Goal: Register for event/course

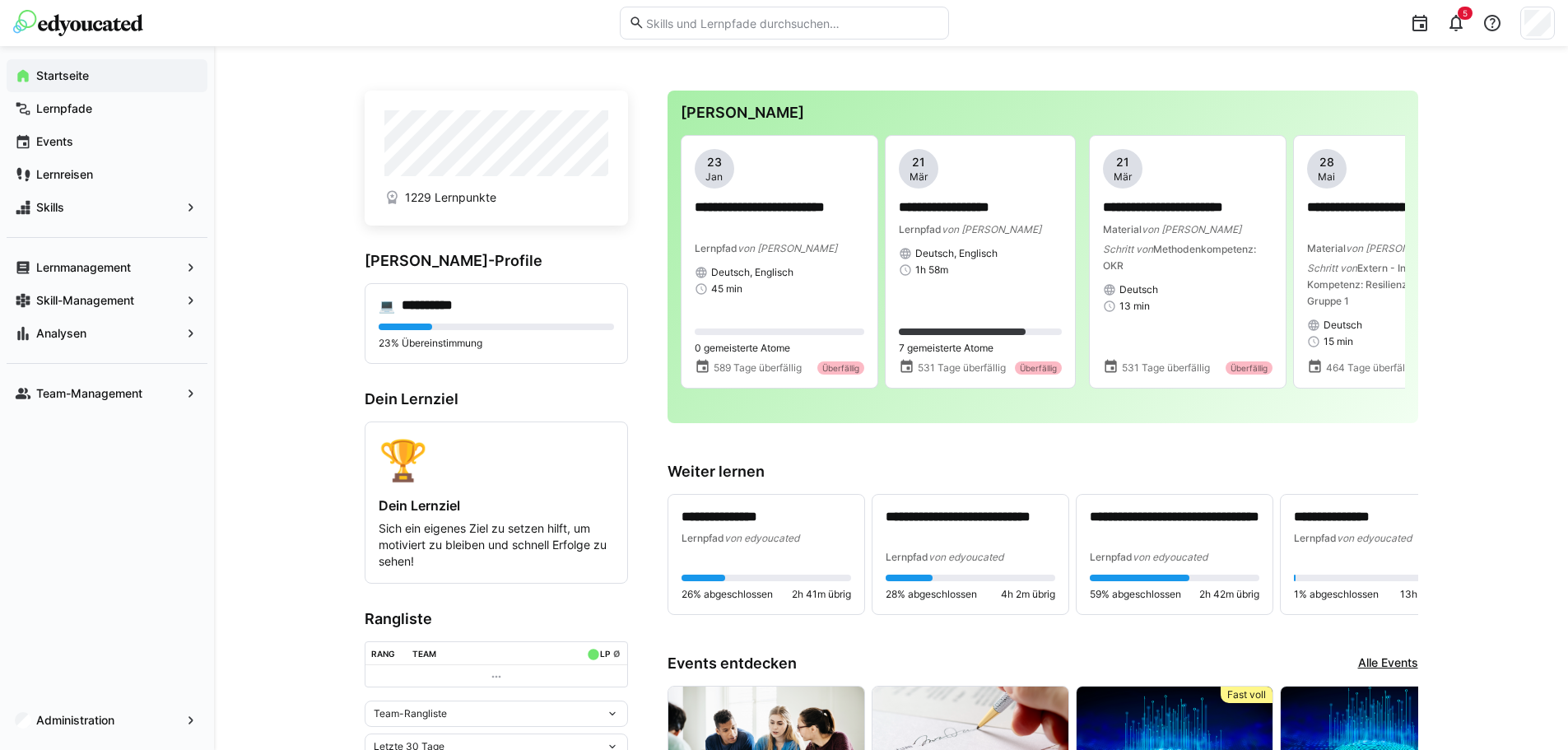
drag, startPoint x: 1557, startPoint y: 524, endPoint x: 1263, endPoint y: 632, distance: 313.2
click at [116, 281] on div "Lernmanagement" at bounding box center [107, 267] width 200 height 33
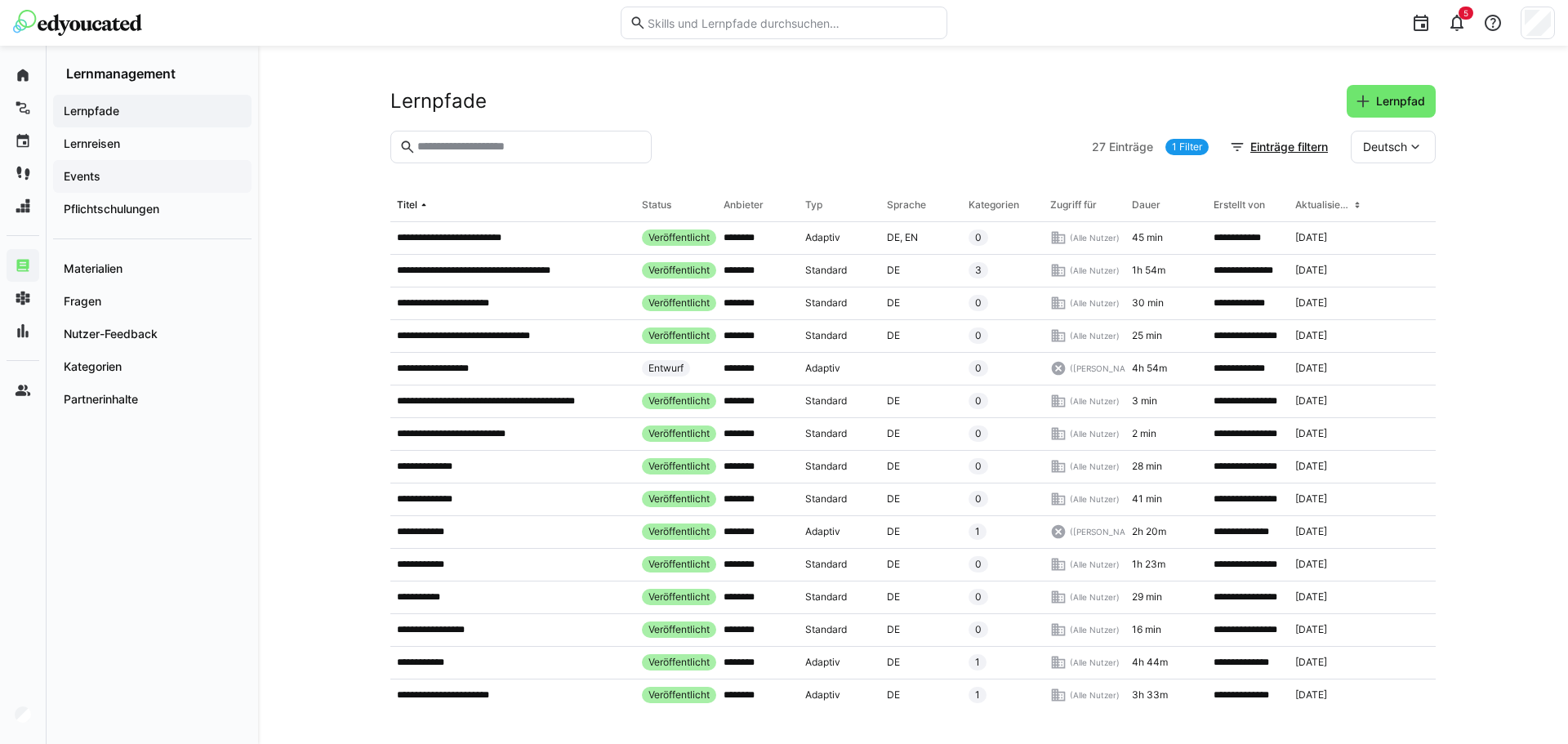
click at [135, 177] on span "Events" at bounding box center [152, 176] width 182 height 16
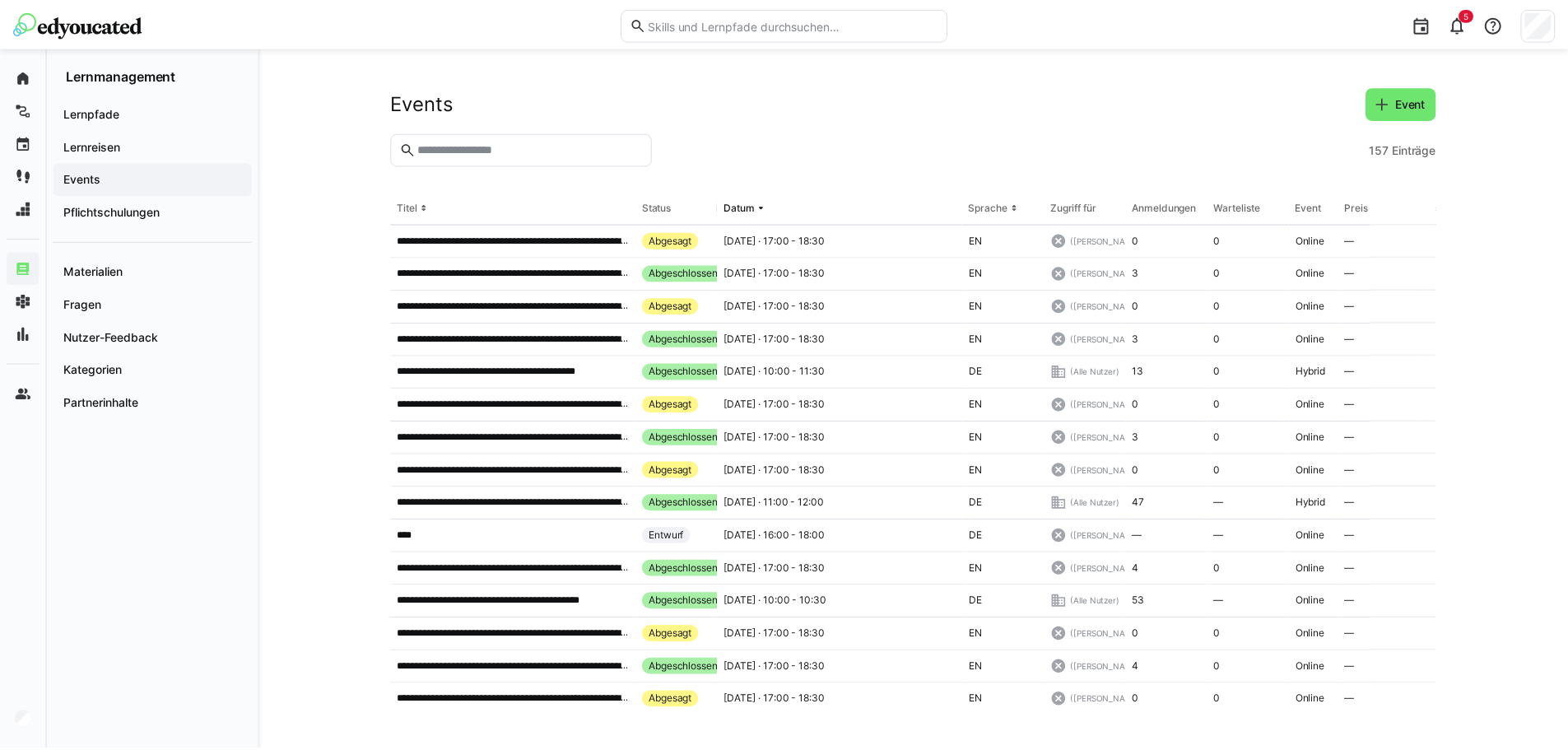
scroll to position [329, 0]
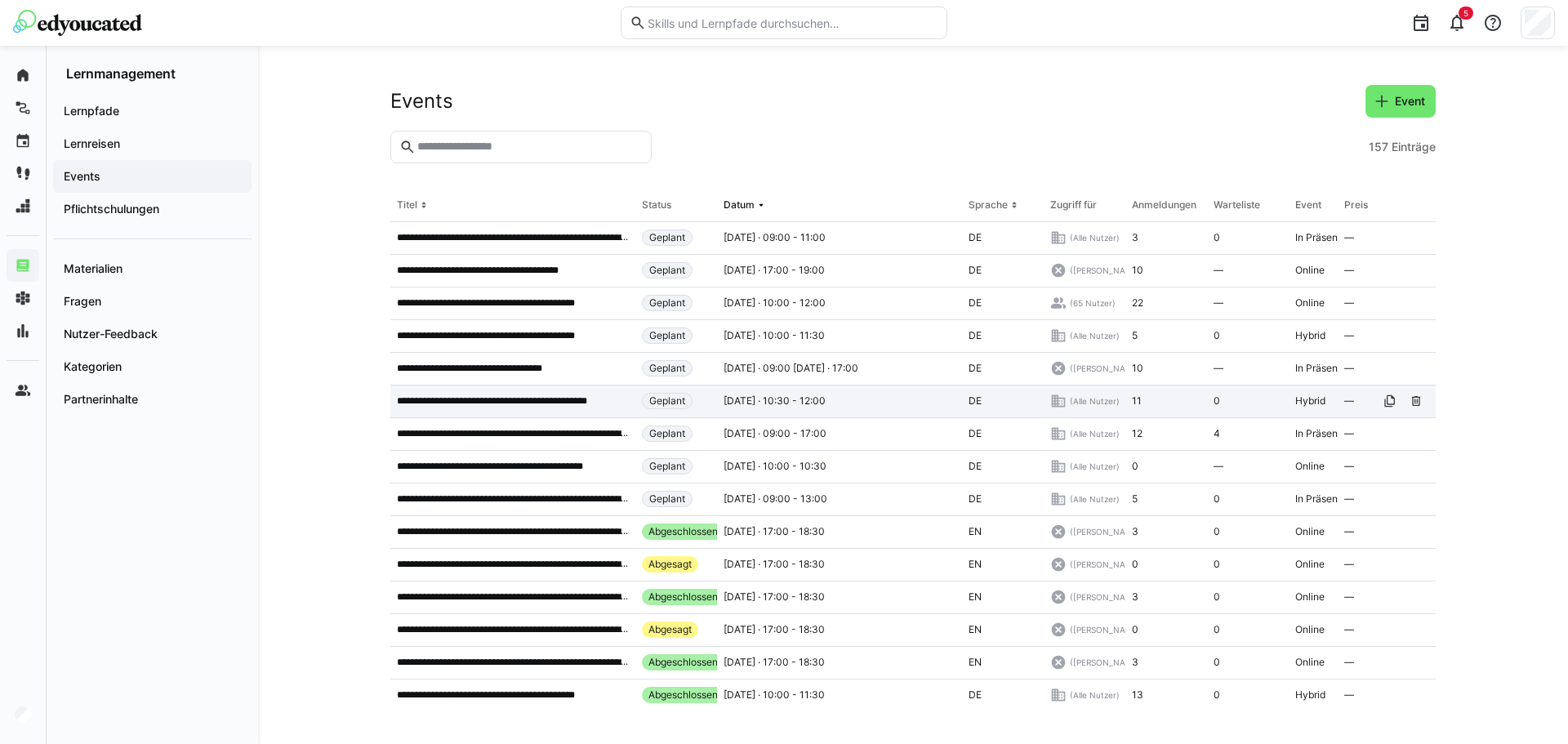
click at [491, 410] on div "**********" at bounding box center [512, 402] width 245 height 33
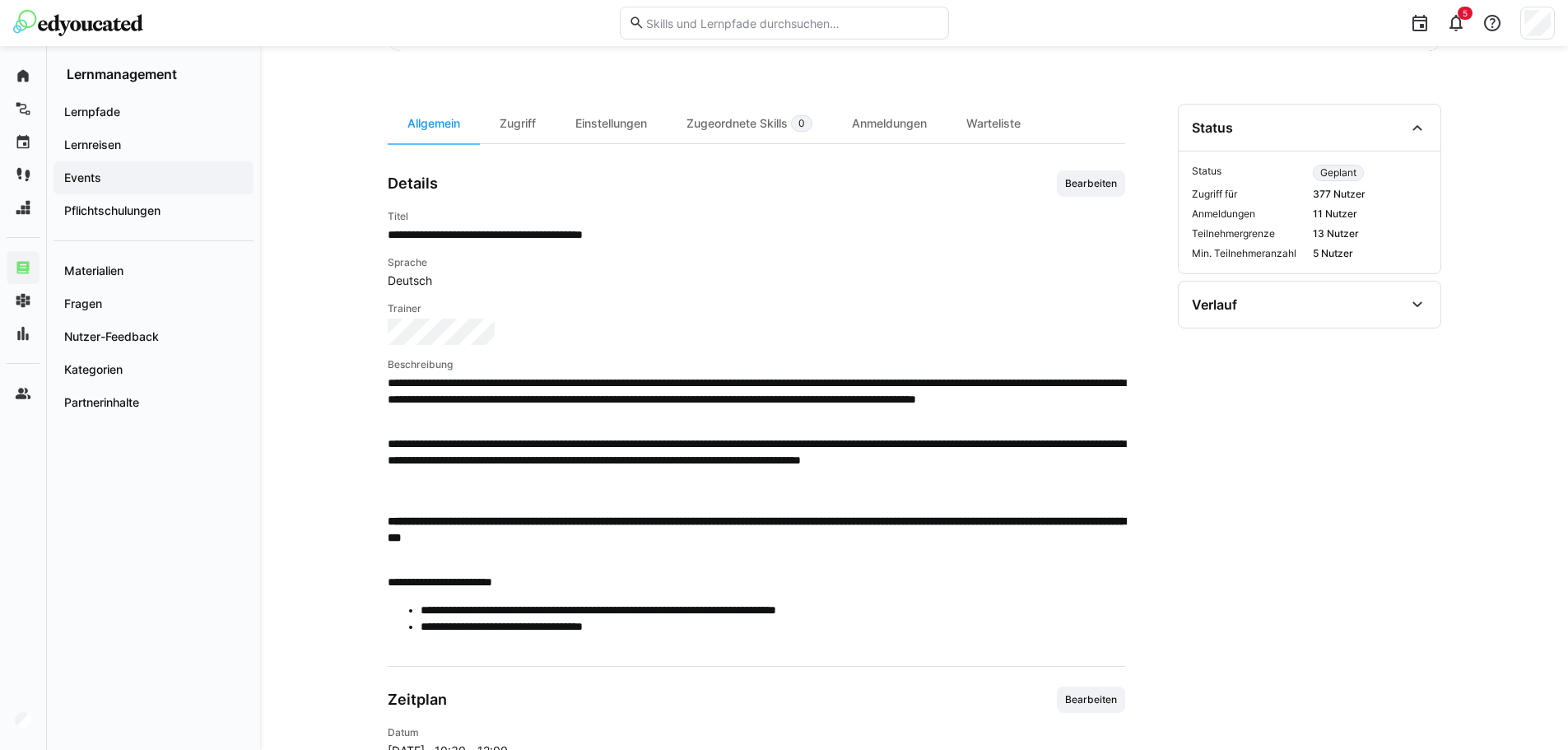
scroll to position [411, 0]
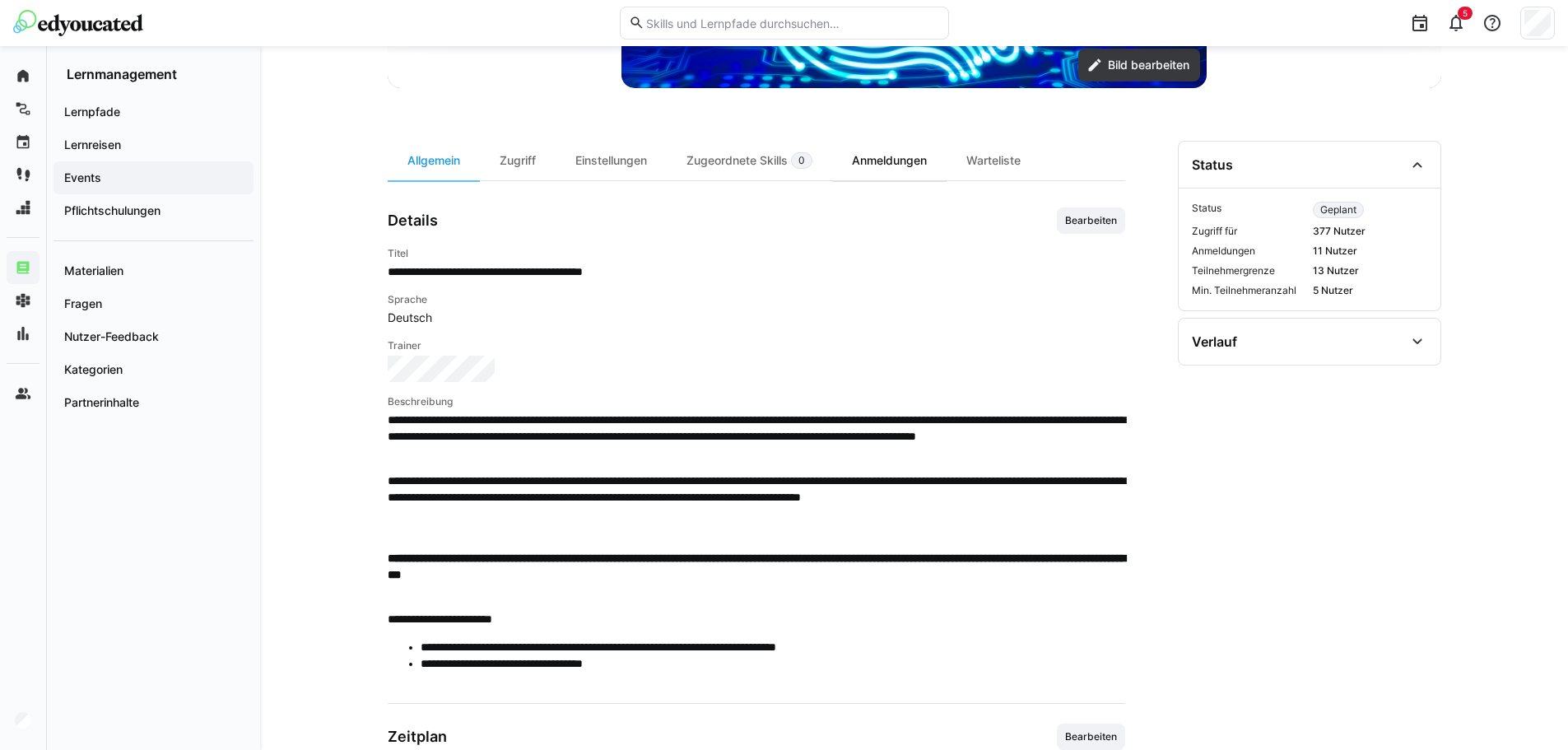
click at [850, 165] on div "Anmeldungen" at bounding box center [889, 161] width 115 height 40
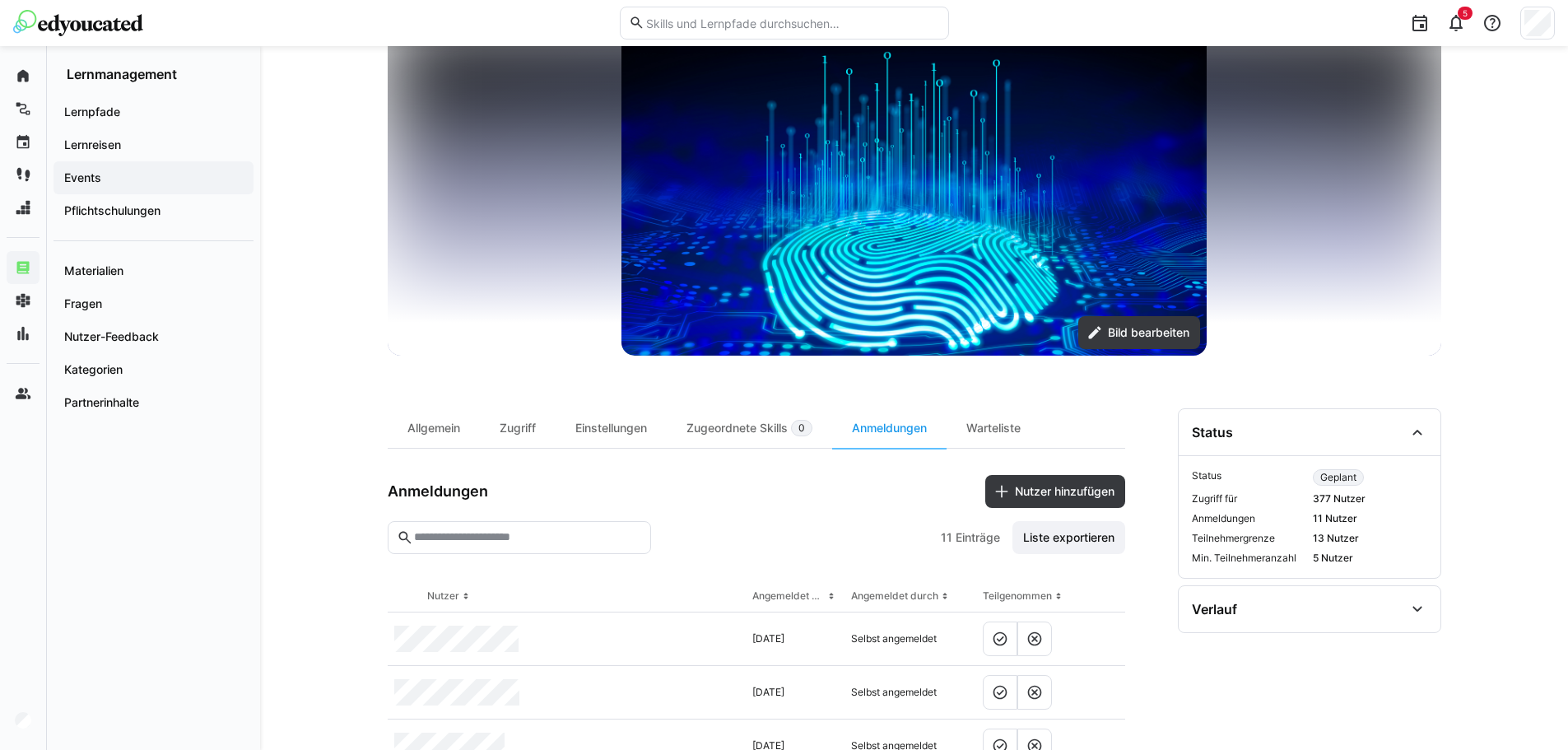
scroll to position [140, 0]
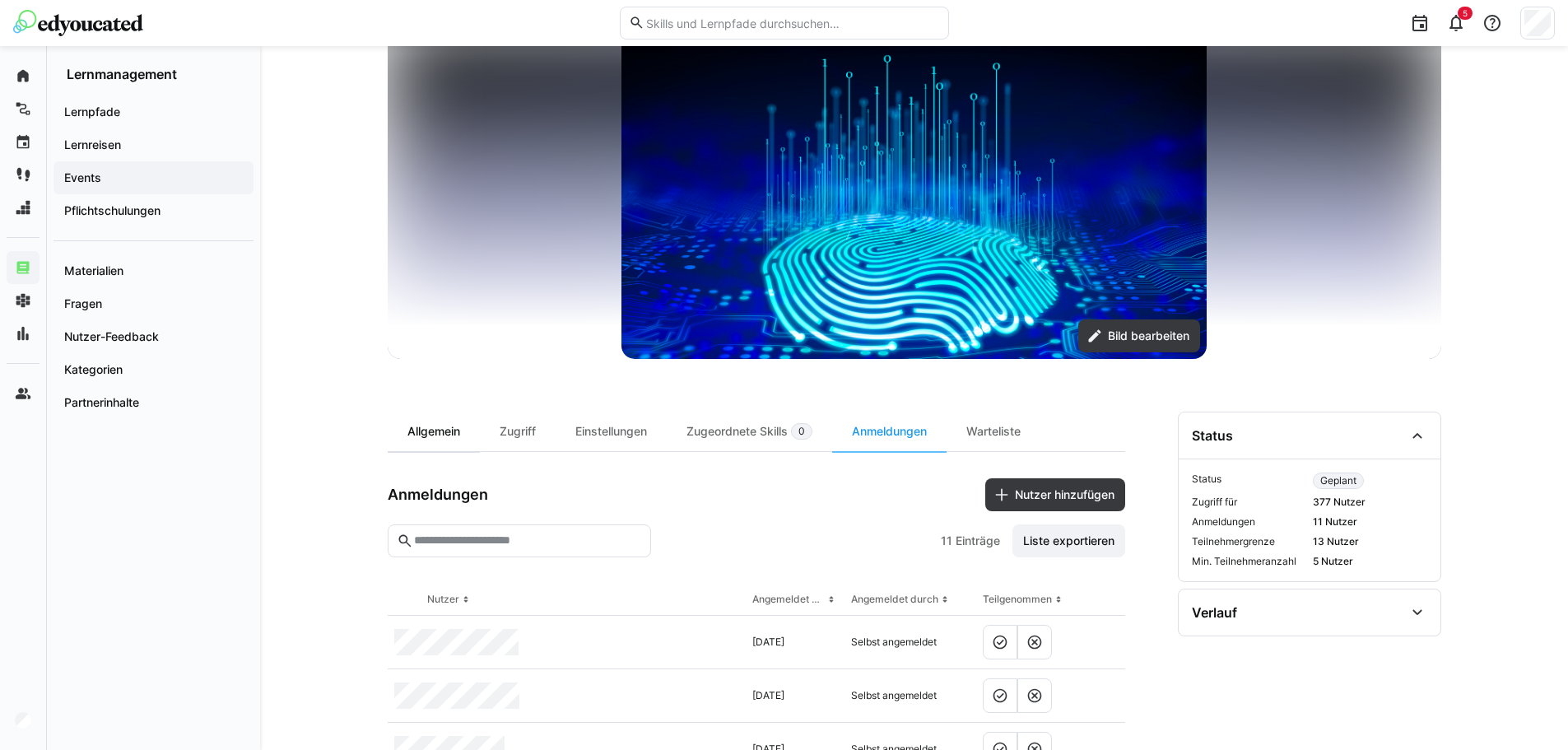
click at [465, 419] on div "Allgemein" at bounding box center [434, 431] width 92 height 40
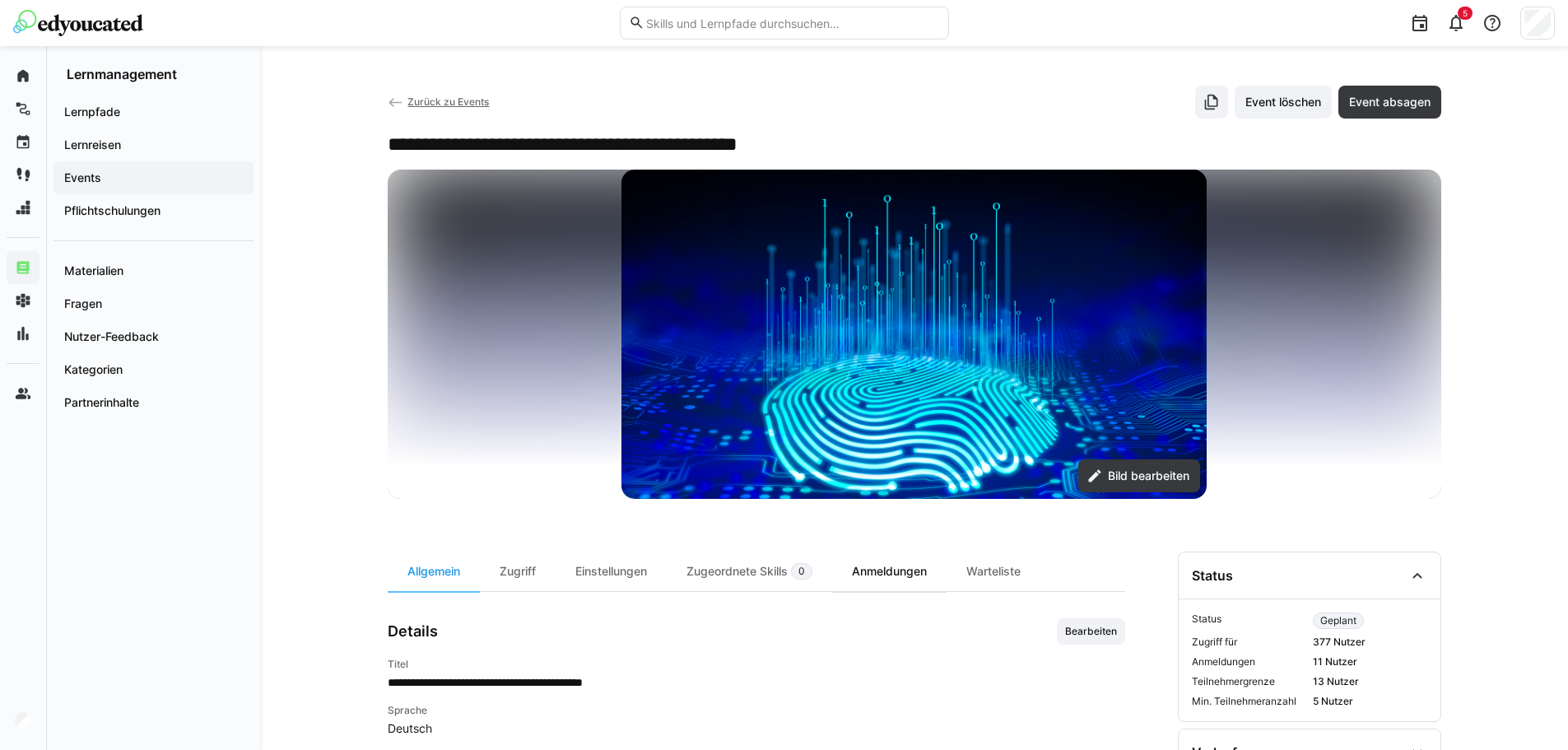
click at [865, 574] on div "Anmeldungen" at bounding box center [889, 572] width 115 height 40
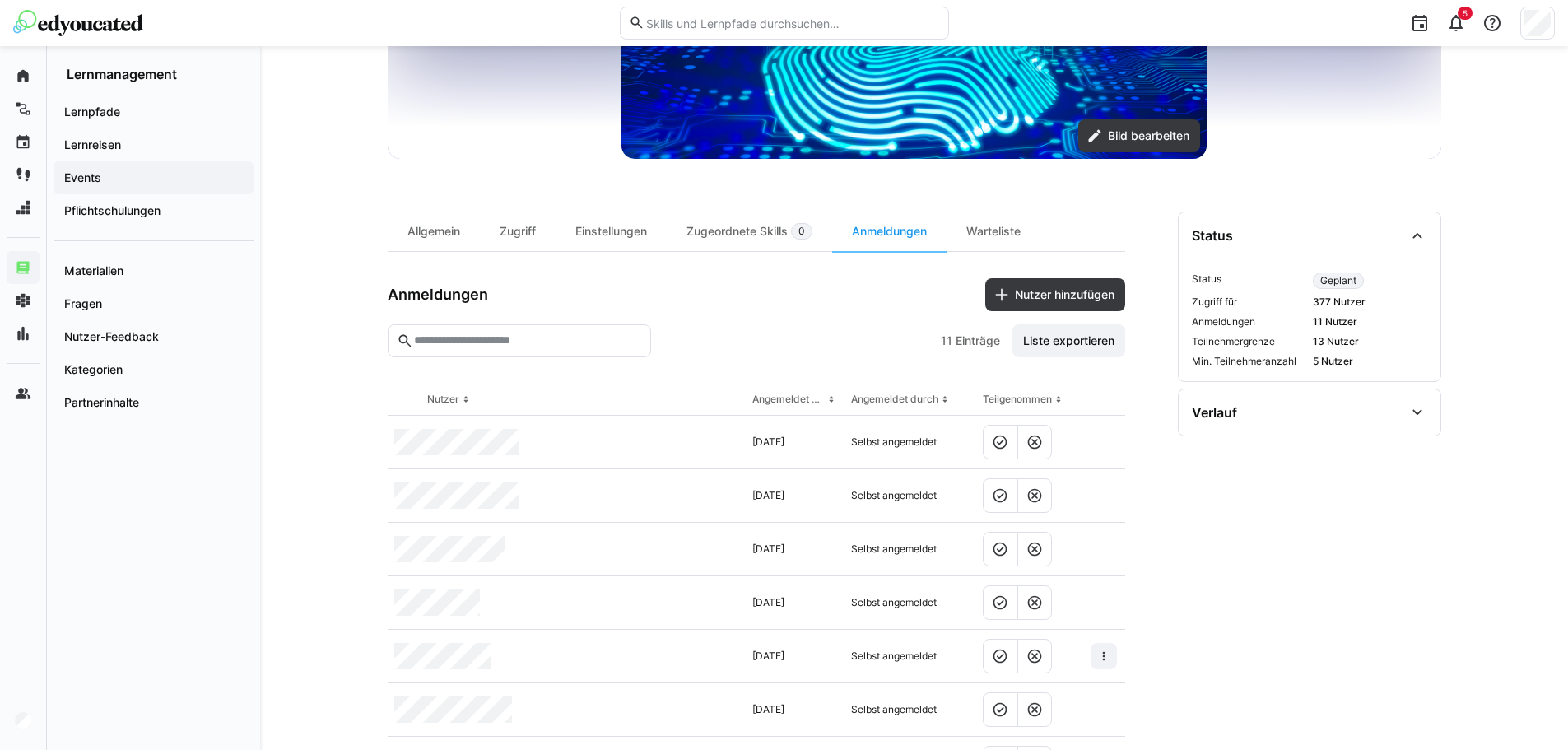
scroll to position [411, 0]
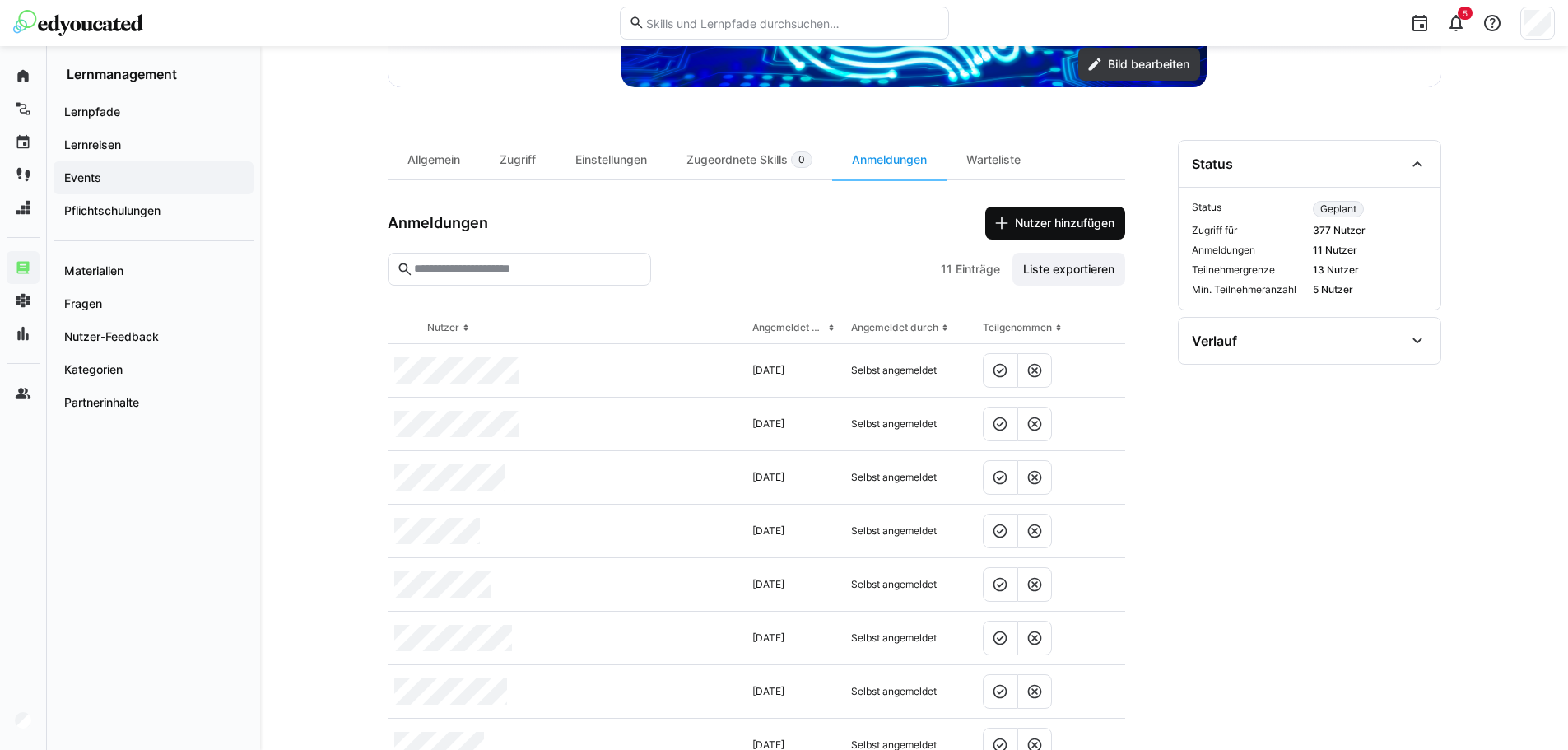
click at [1044, 220] on span "Nutzer hinzufügen" at bounding box center [1065, 223] width 104 height 16
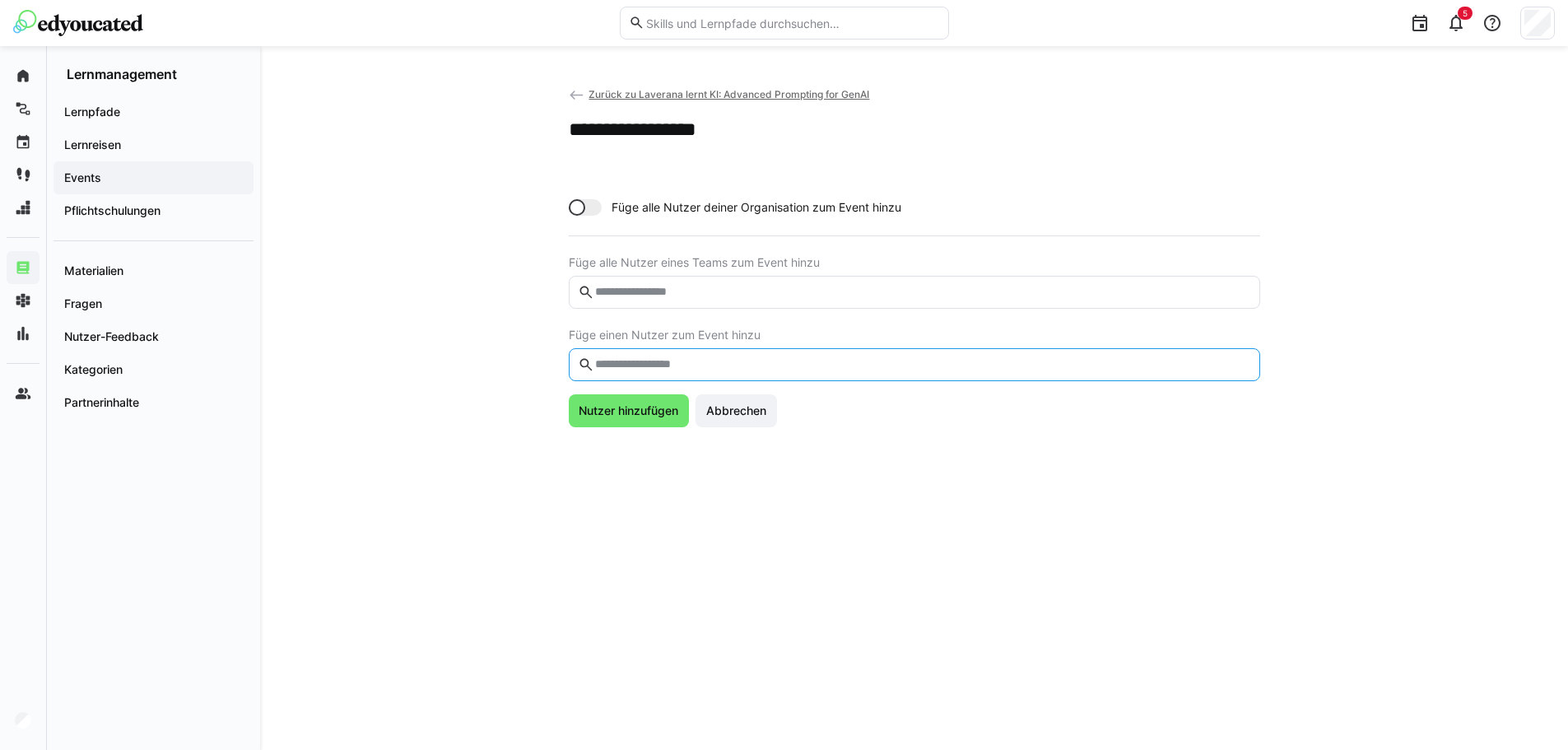
click at [641, 359] on input "text" at bounding box center [922, 365] width 657 height 15
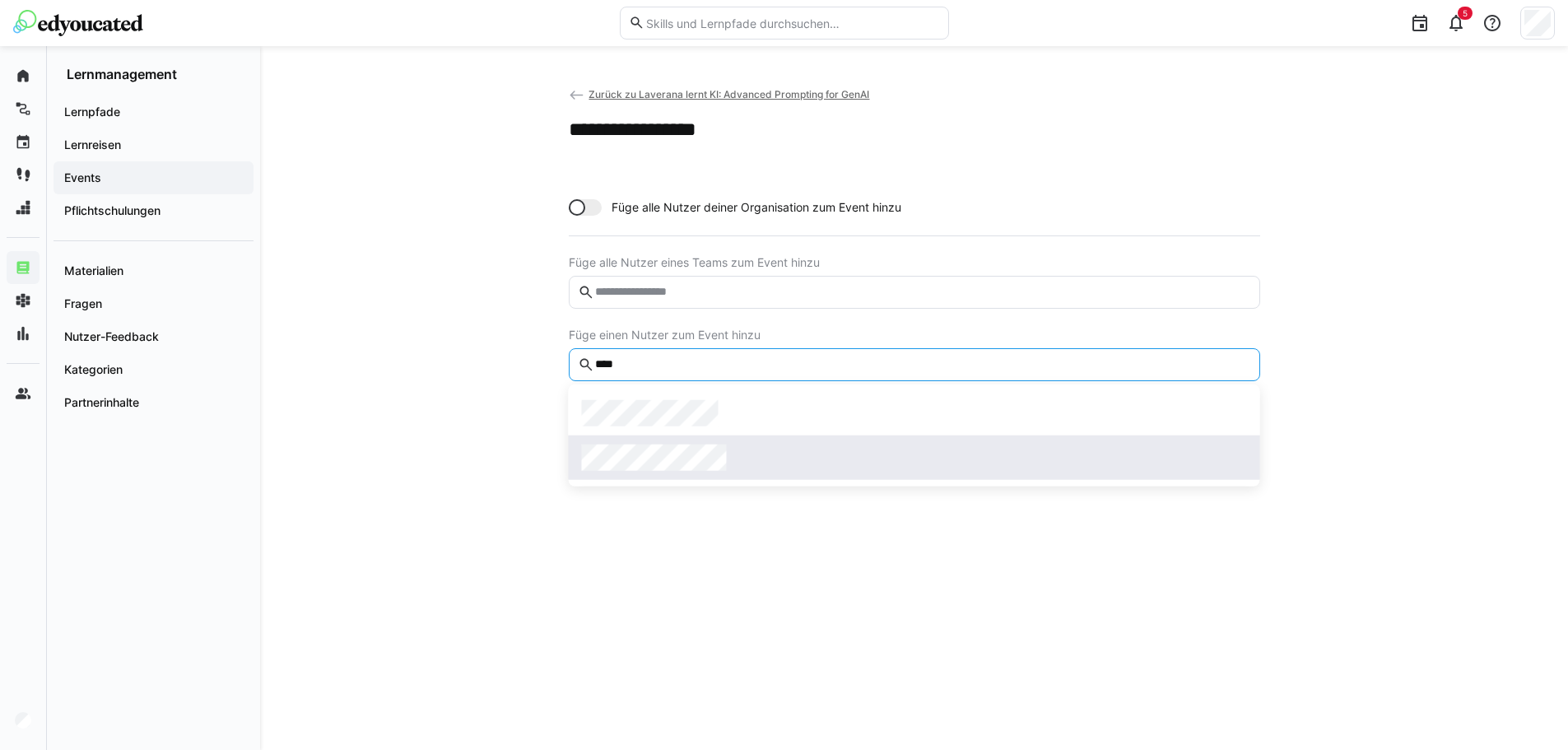
type input "****"
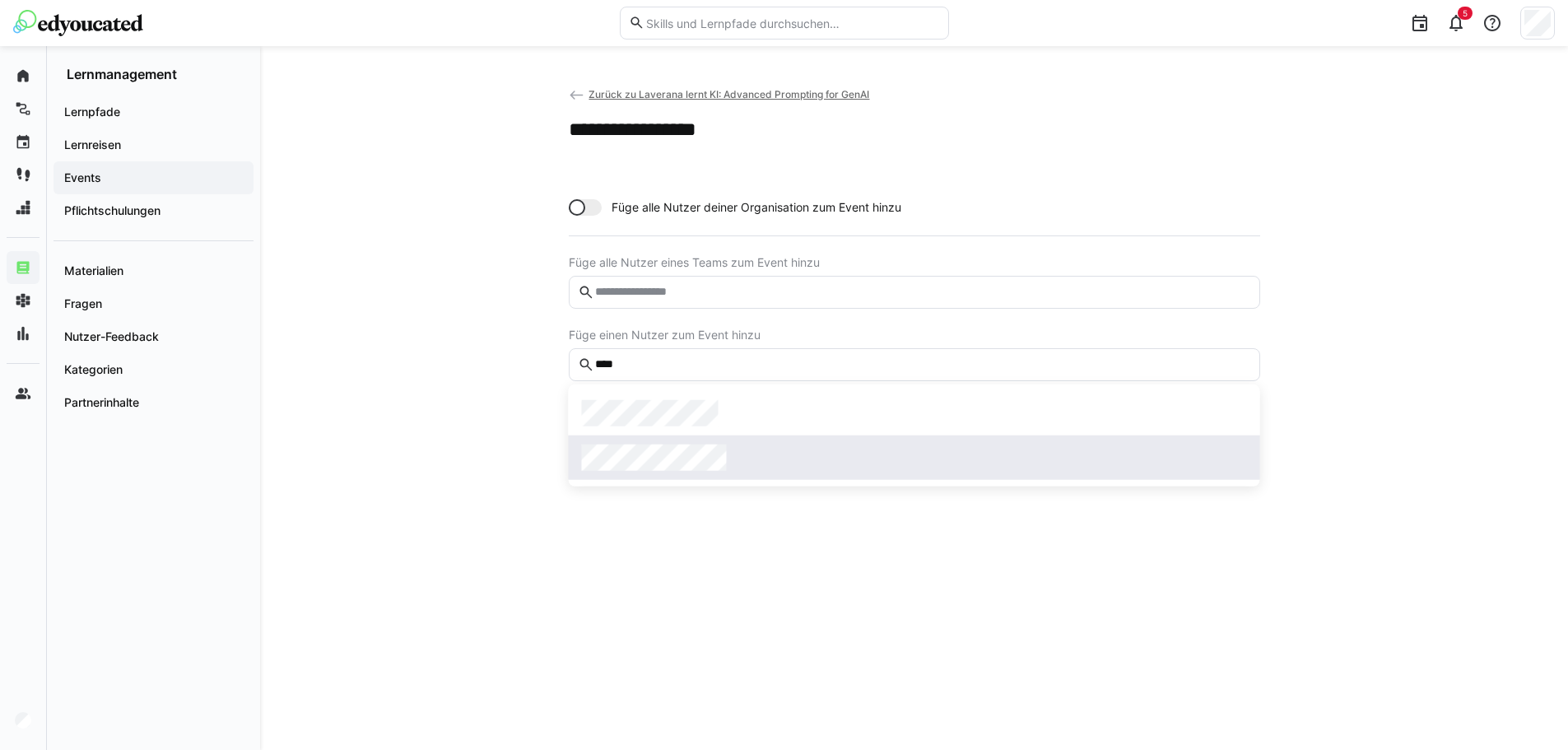
click at [636, 477] on span at bounding box center [915, 457] width 692 height 44
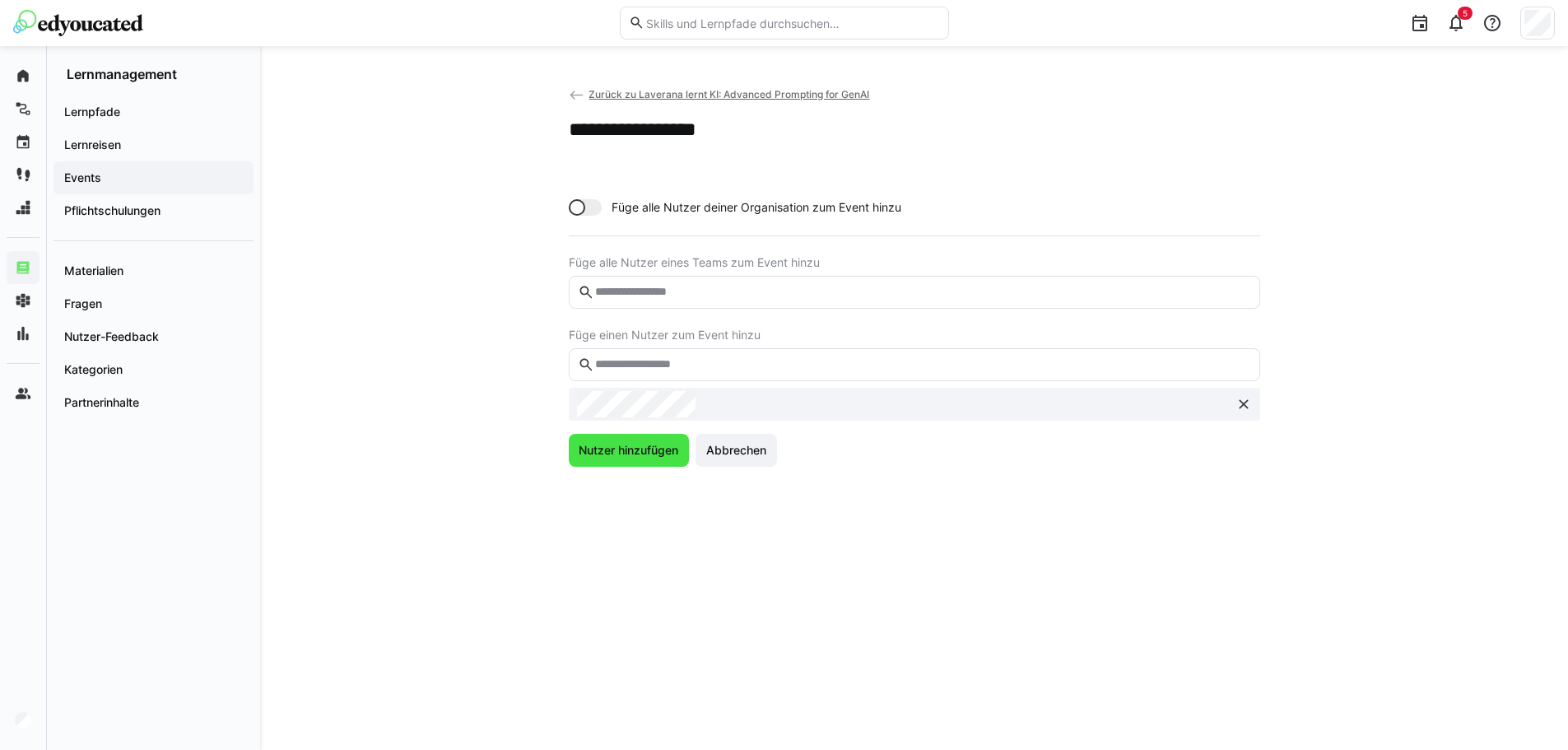
click at [634, 463] on span "Nutzer hinzufügen" at bounding box center [629, 451] width 121 height 33
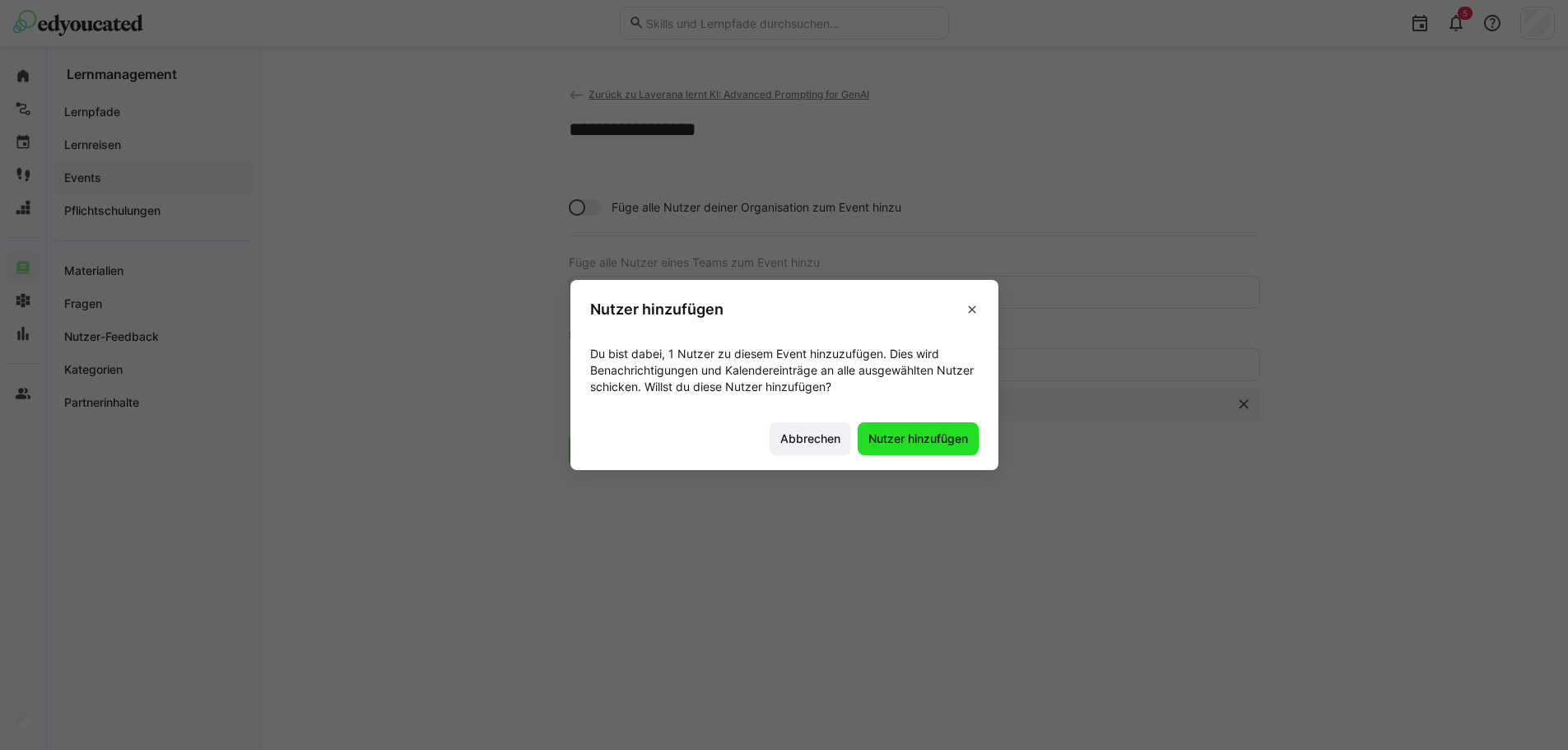
click at [919, 452] on span "Nutzer hinzufügen" at bounding box center [918, 439] width 121 height 33
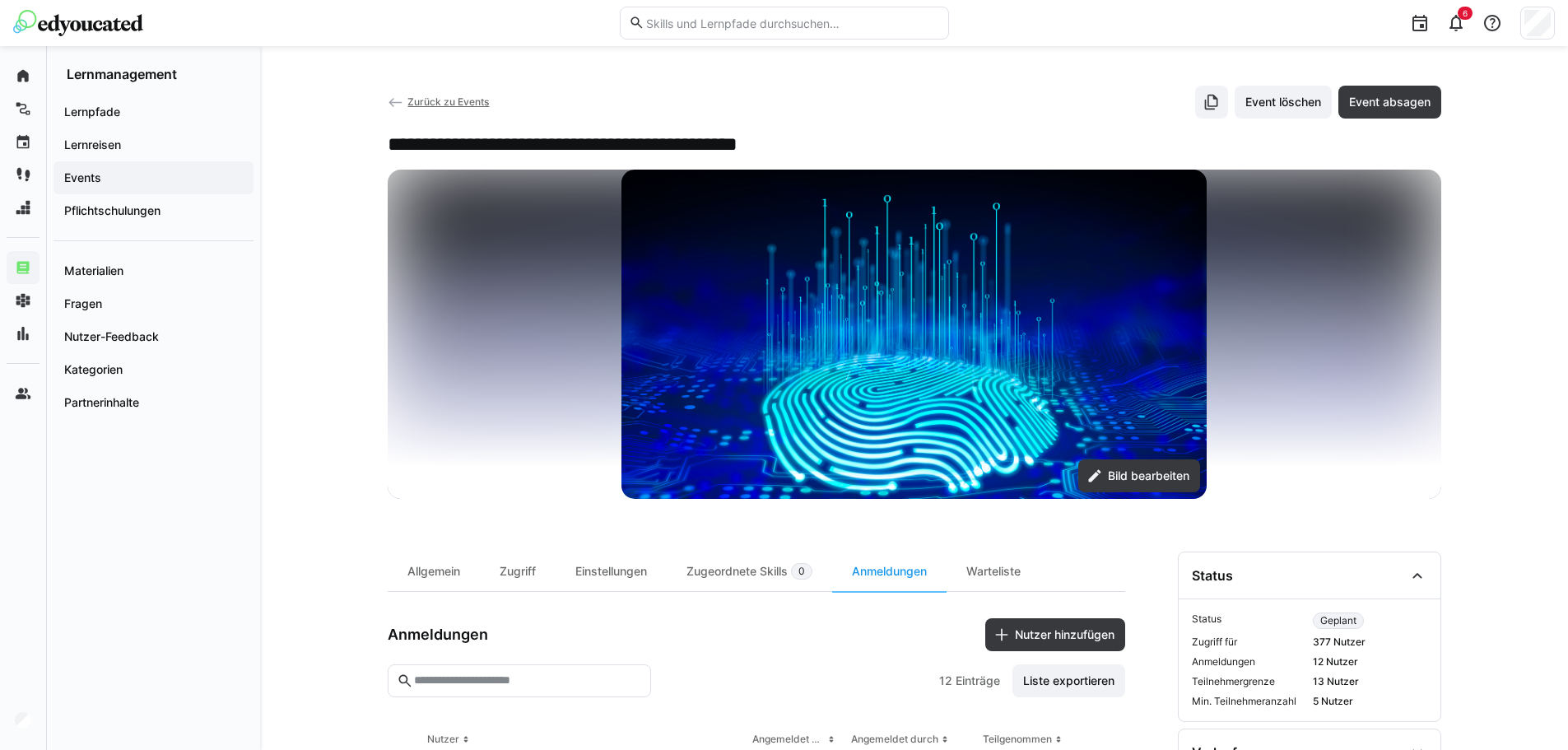
click at [397, 104] on eds-icon at bounding box center [396, 102] width 16 height 16
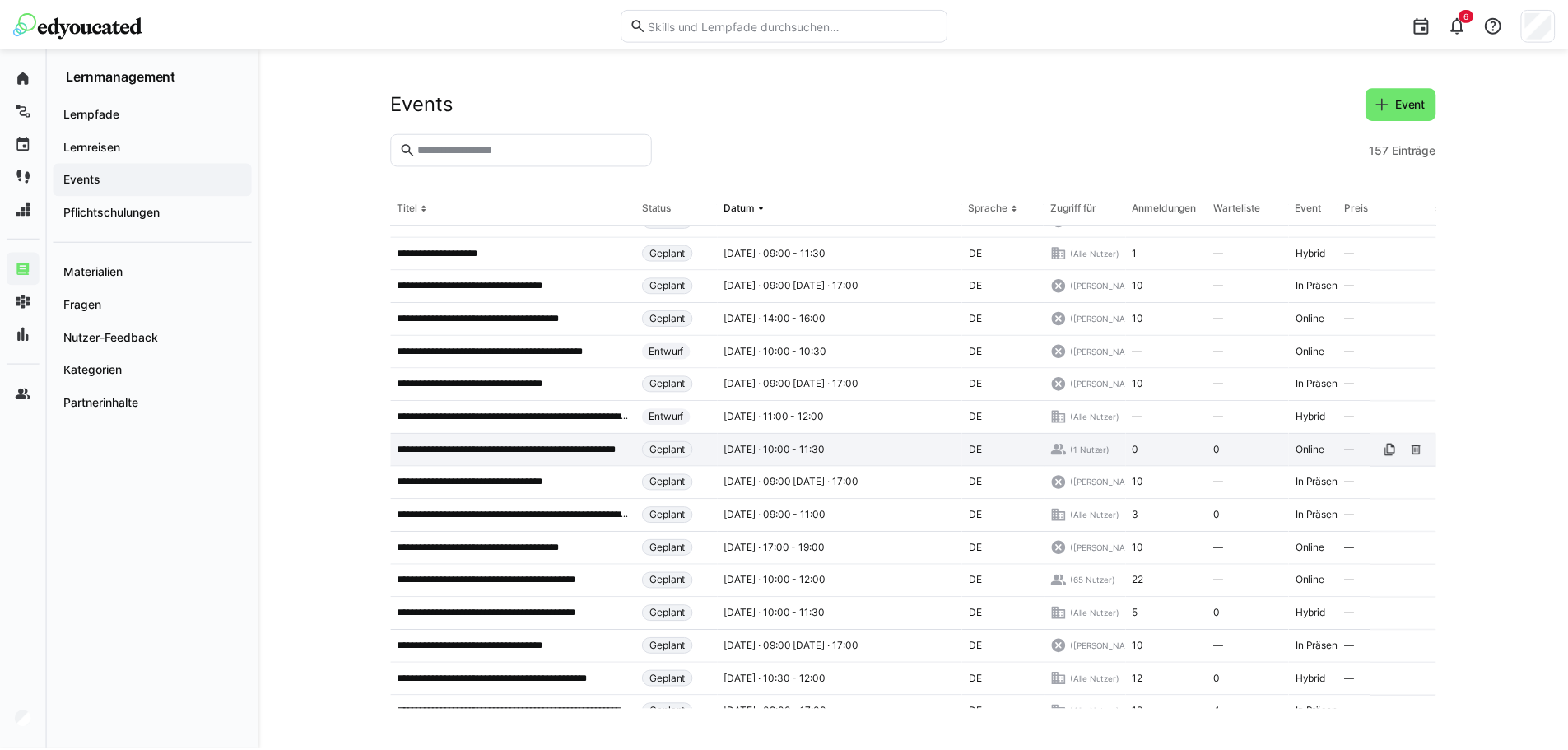
scroll to position [82, 0]
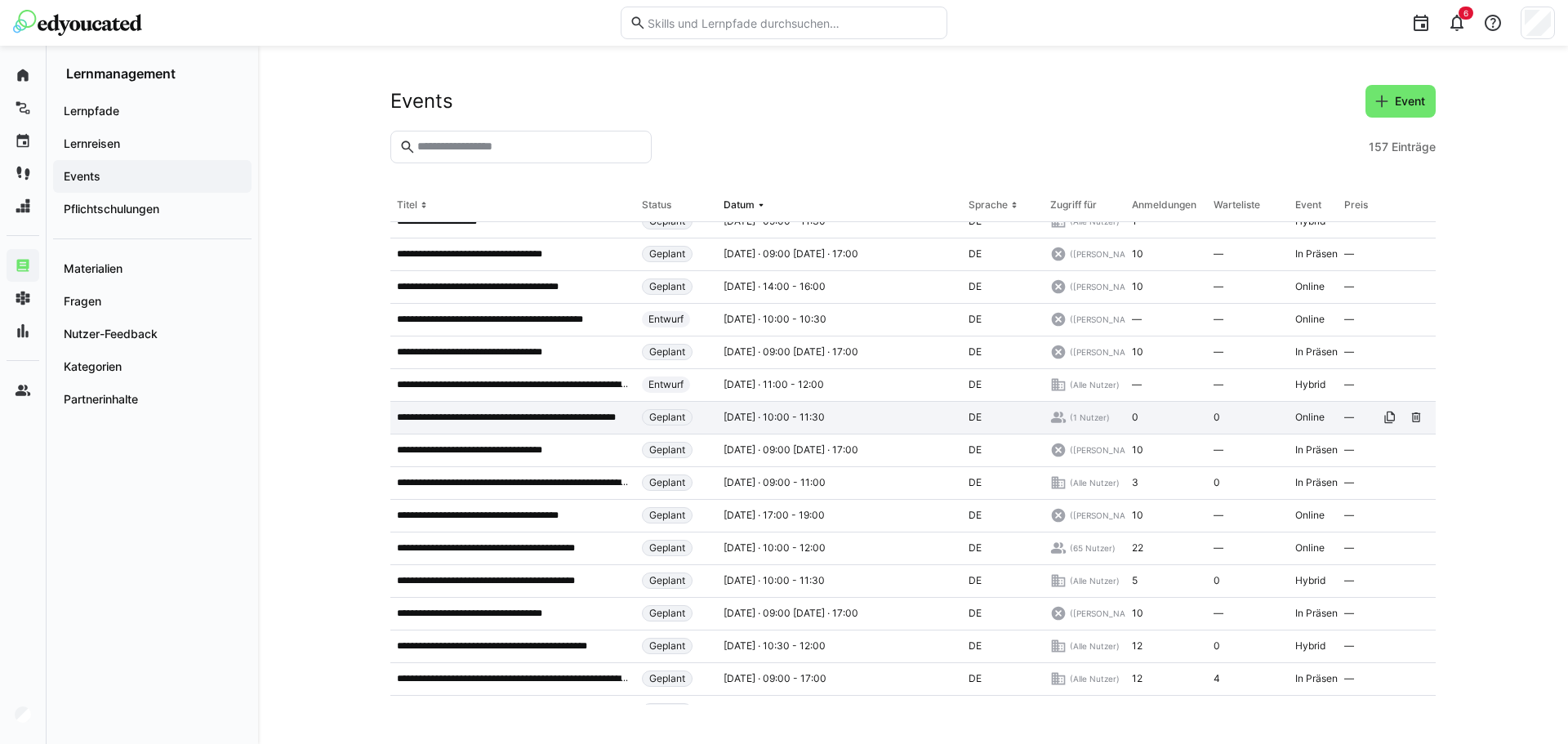
click at [472, 424] on p "**********" at bounding box center [512, 417] width 231 height 13
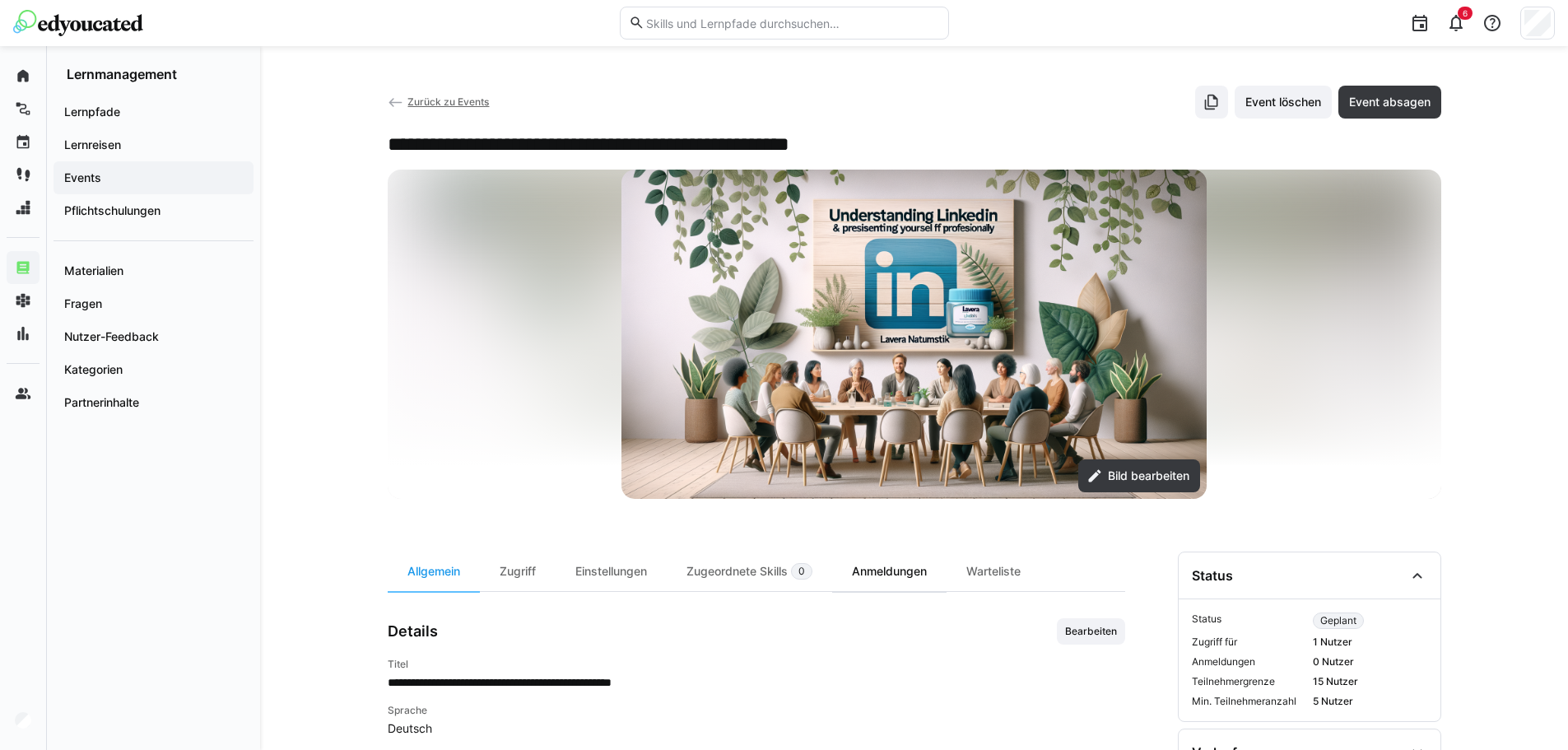
click at [909, 570] on div "Anmeldungen" at bounding box center [889, 572] width 115 height 40
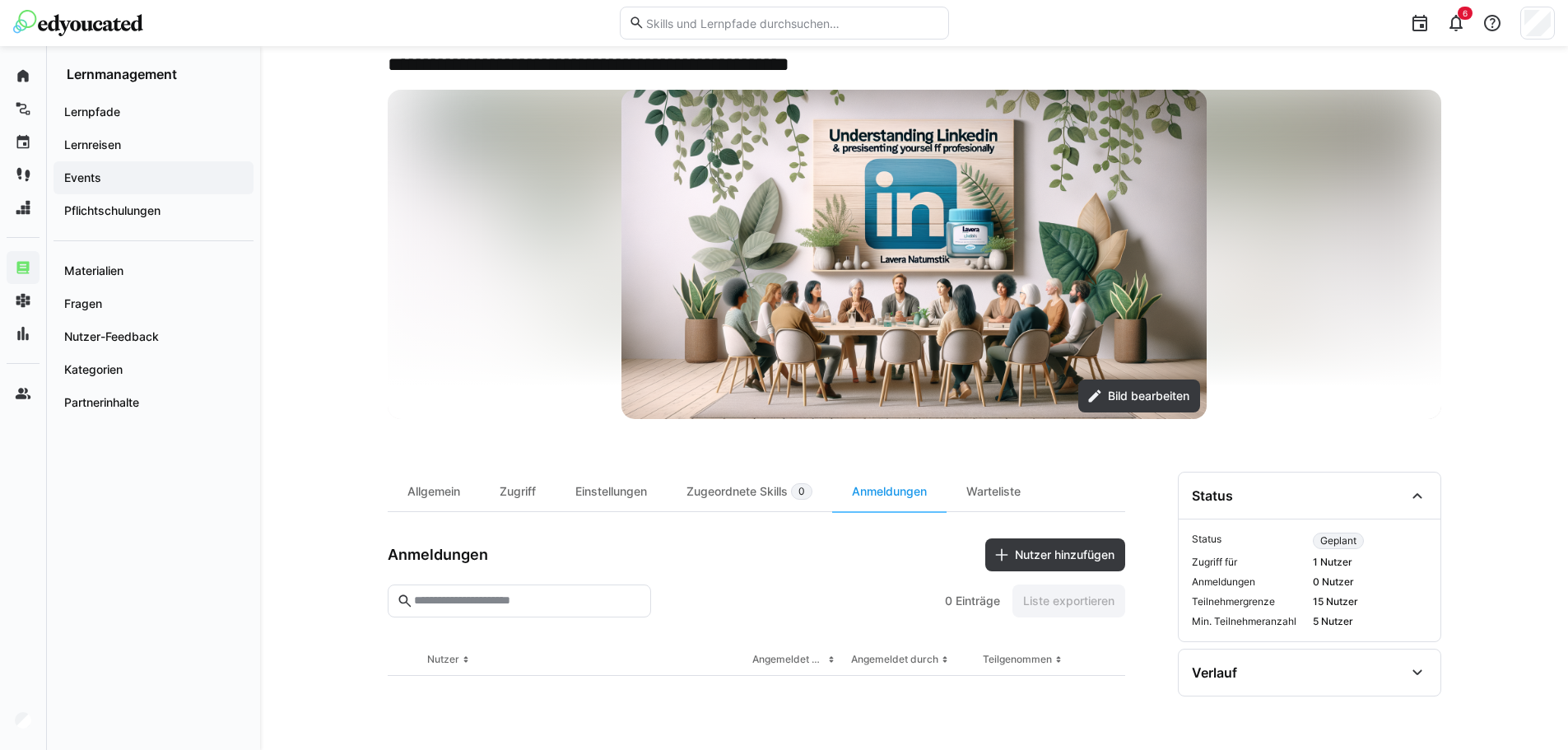
scroll to position [74, 0]
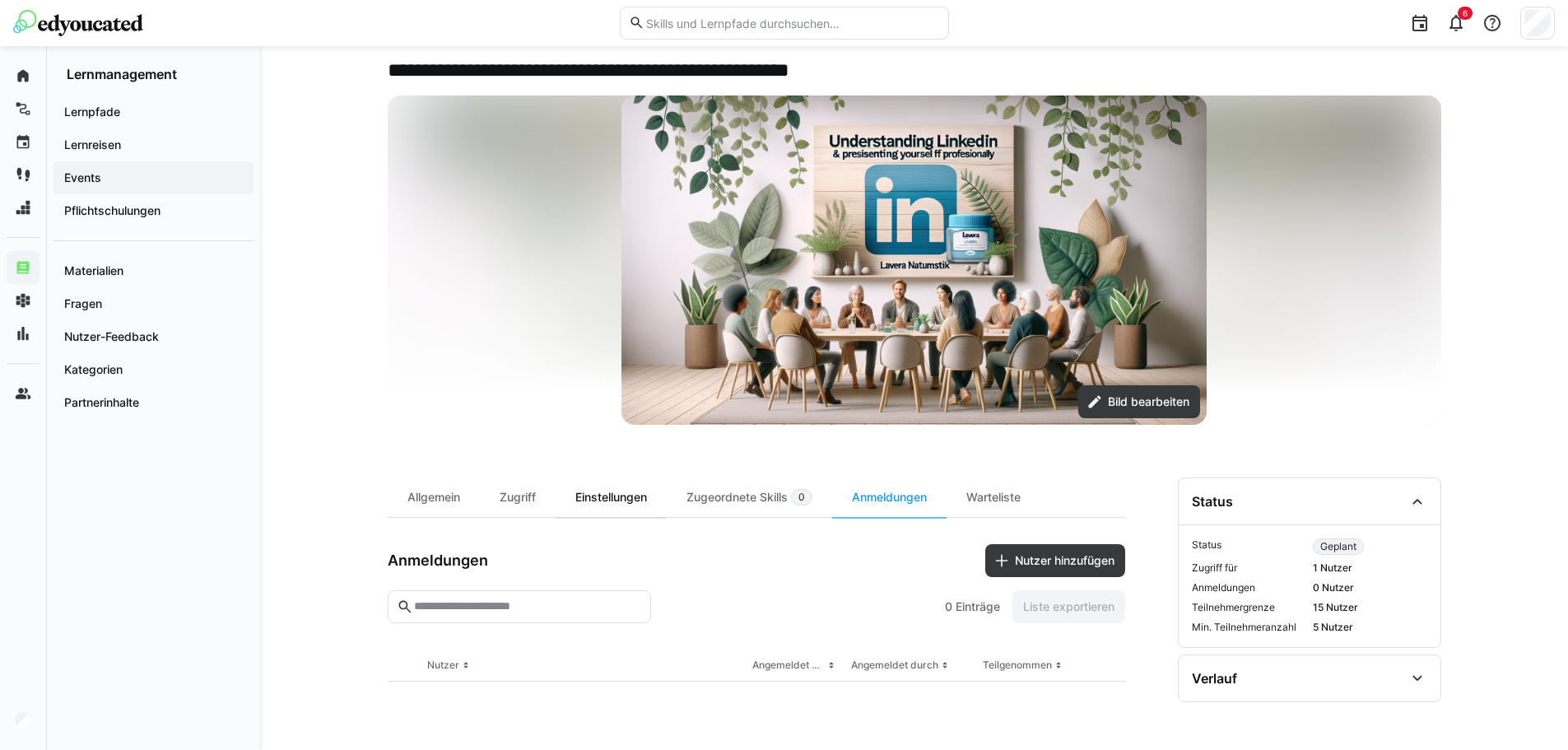
click at [571, 501] on div "Einstellungen" at bounding box center [611, 497] width 111 height 40
click at [518, 488] on div "Zugriff" at bounding box center [517, 497] width 75 height 40
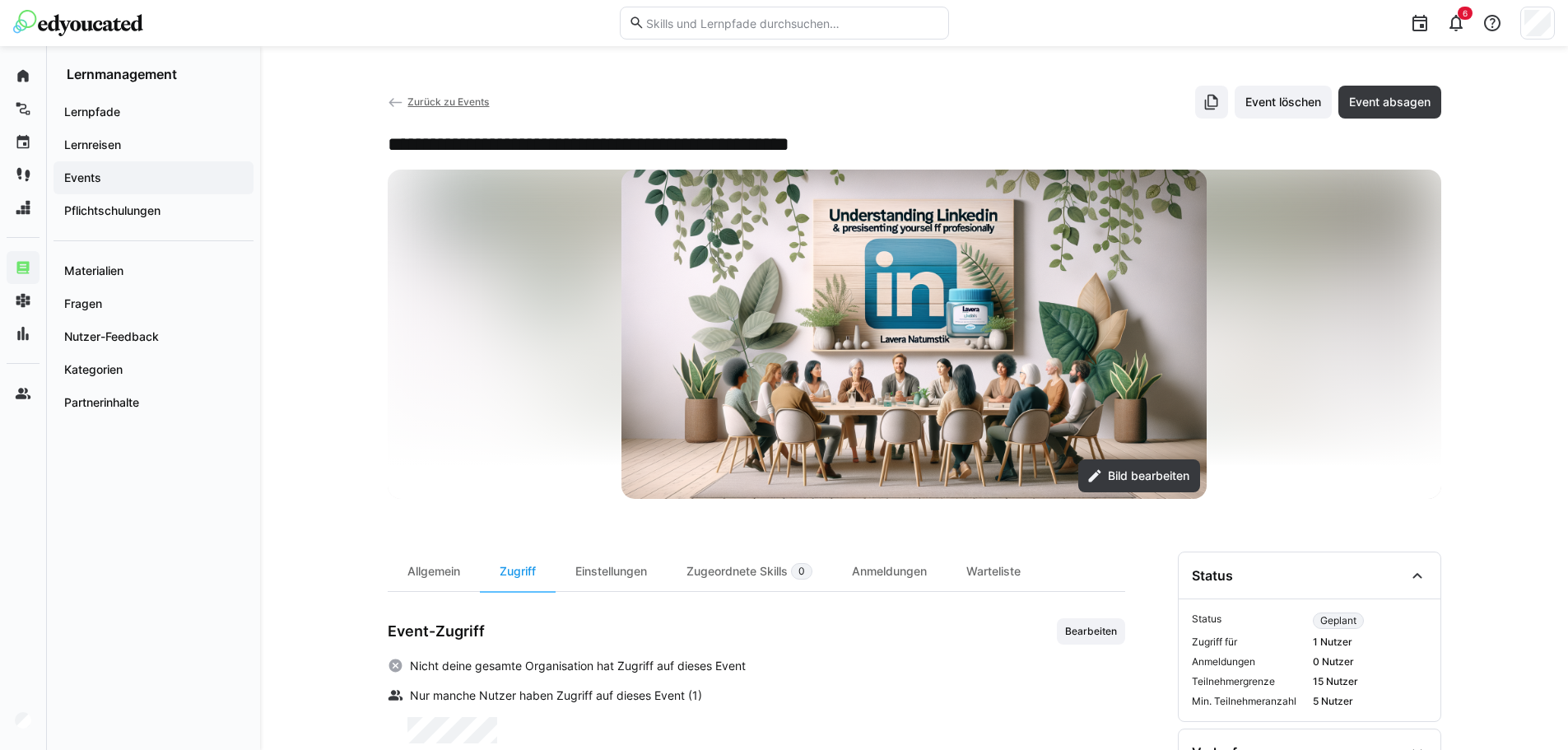
click at [397, 104] on eds-icon at bounding box center [396, 102] width 16 height 16
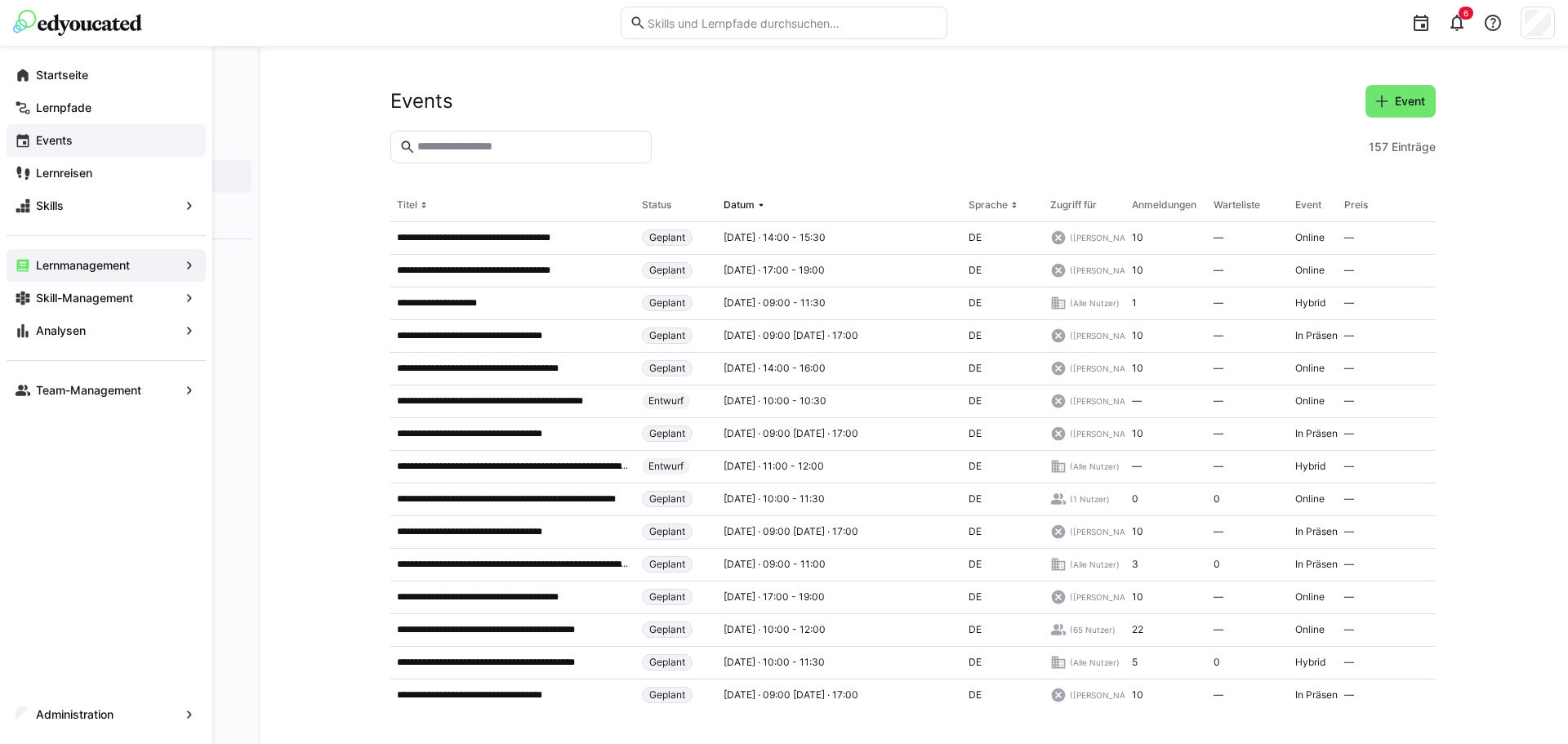
click at [0, 0] on app-navigation-label "Events" at bounding box center [0, 0] width 0 height 0
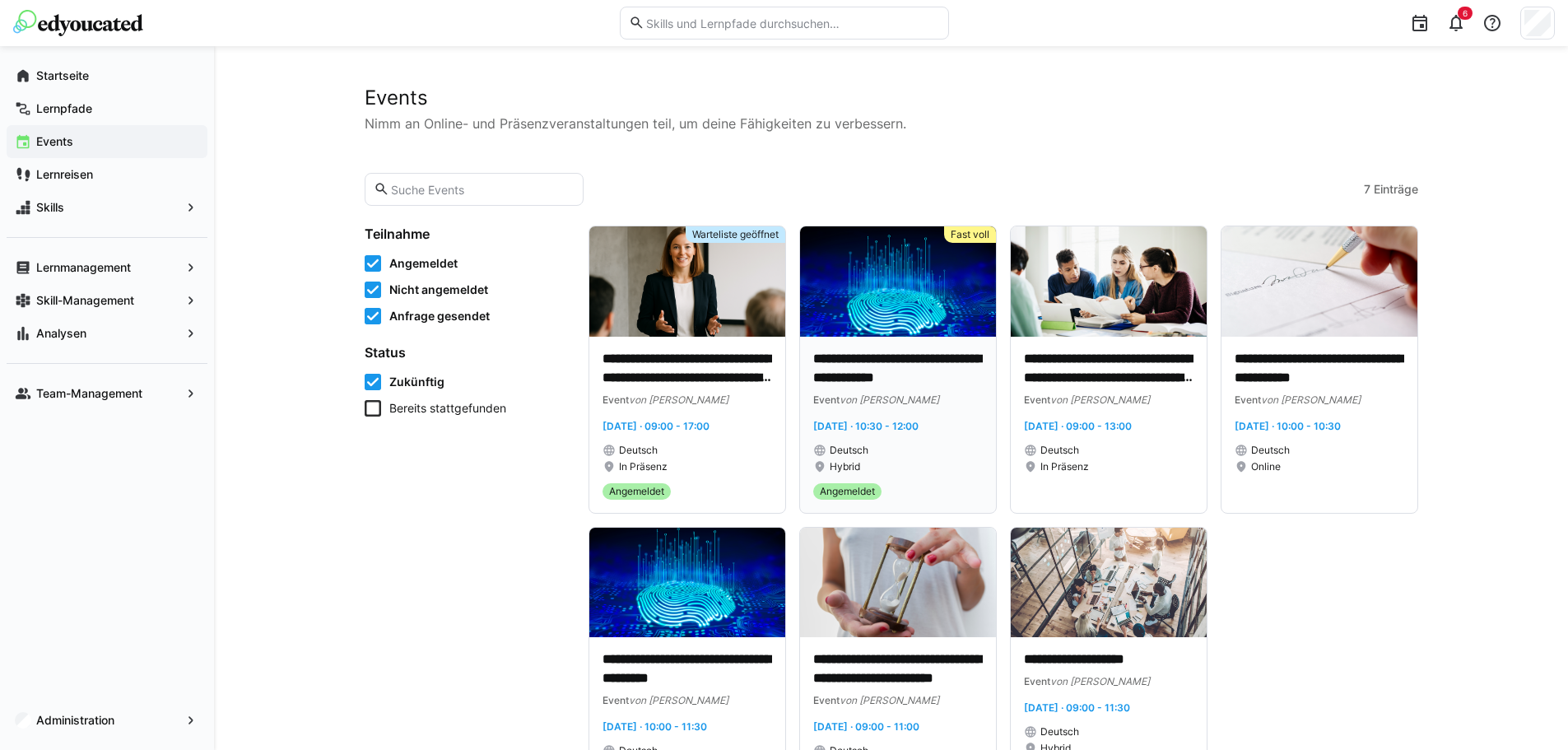
click at [939, 318] on img at bounding box center [898, 281] width 196 height 110
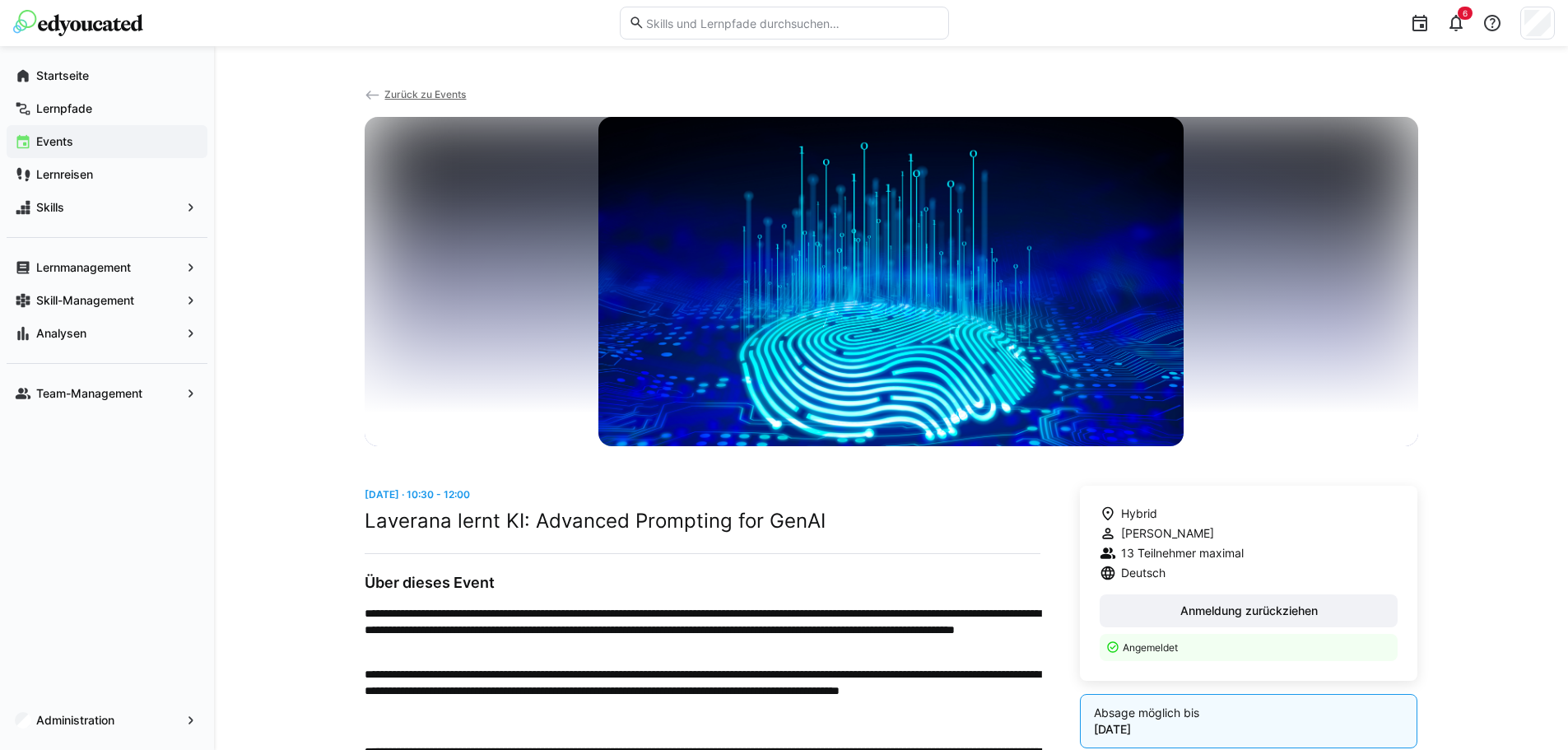
scroll to position [329, 0]
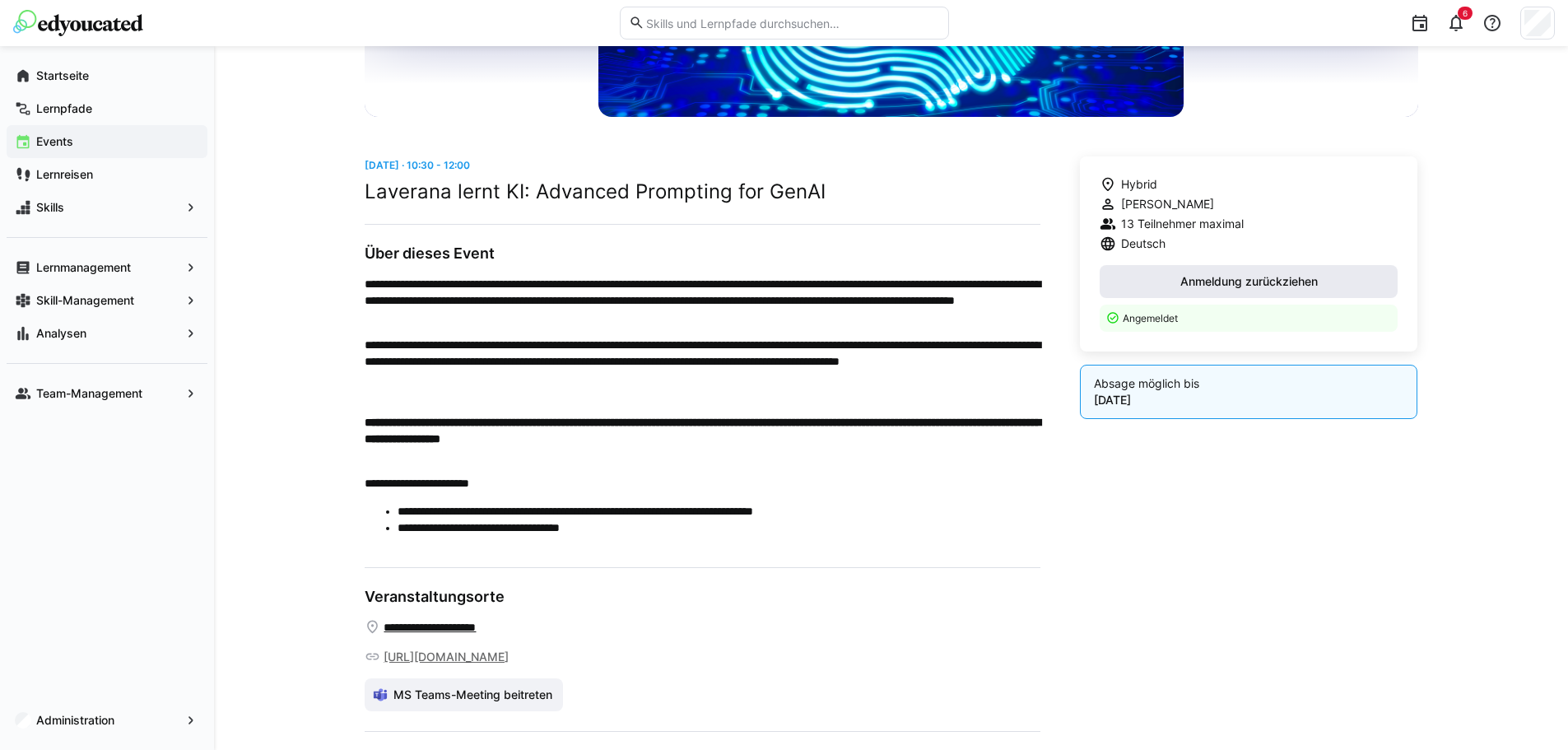
click at [1264, 281] on span "Anmeldung zurückziehen" at bounding box center [1250, 281] width 142 height 16
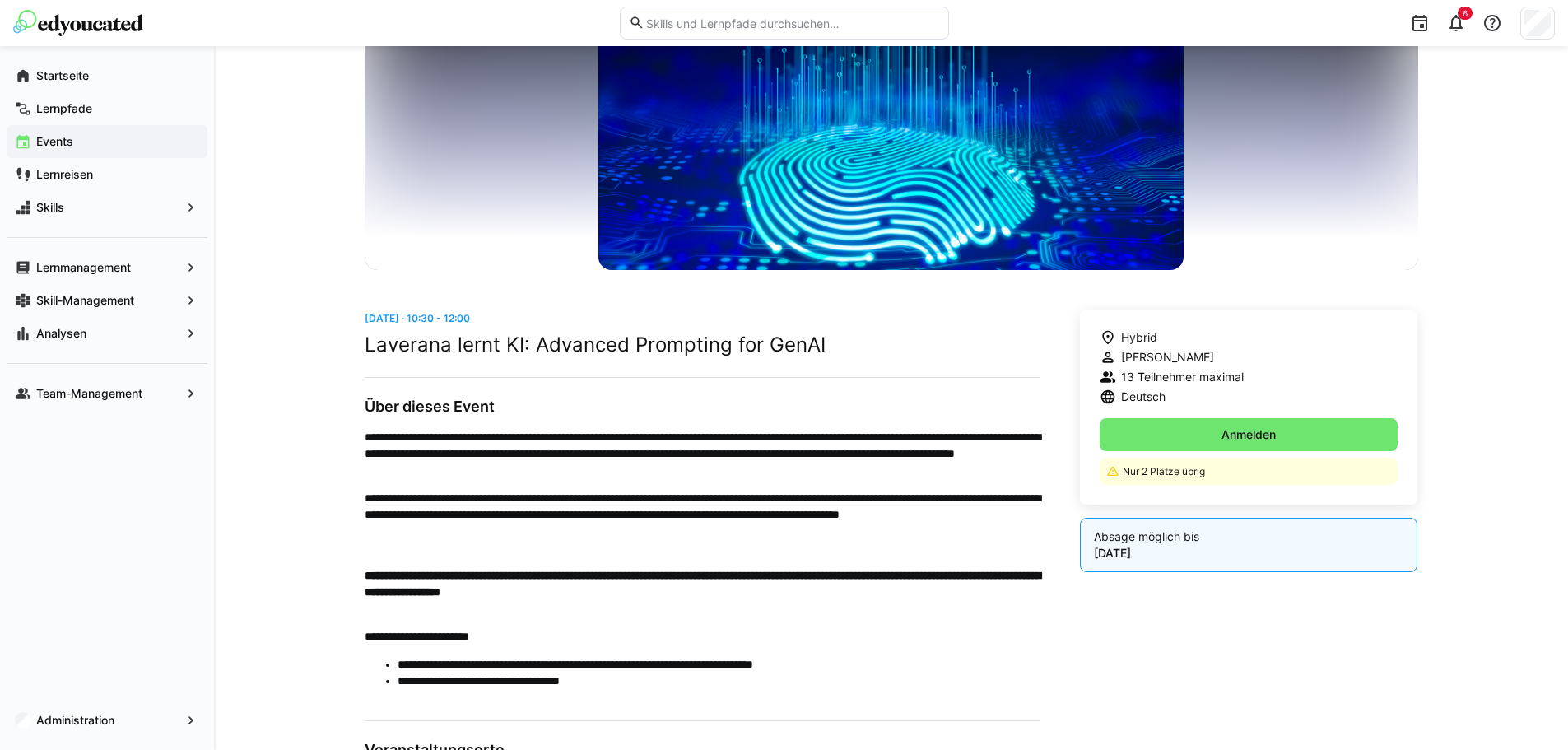
scroll to position [0, 0]
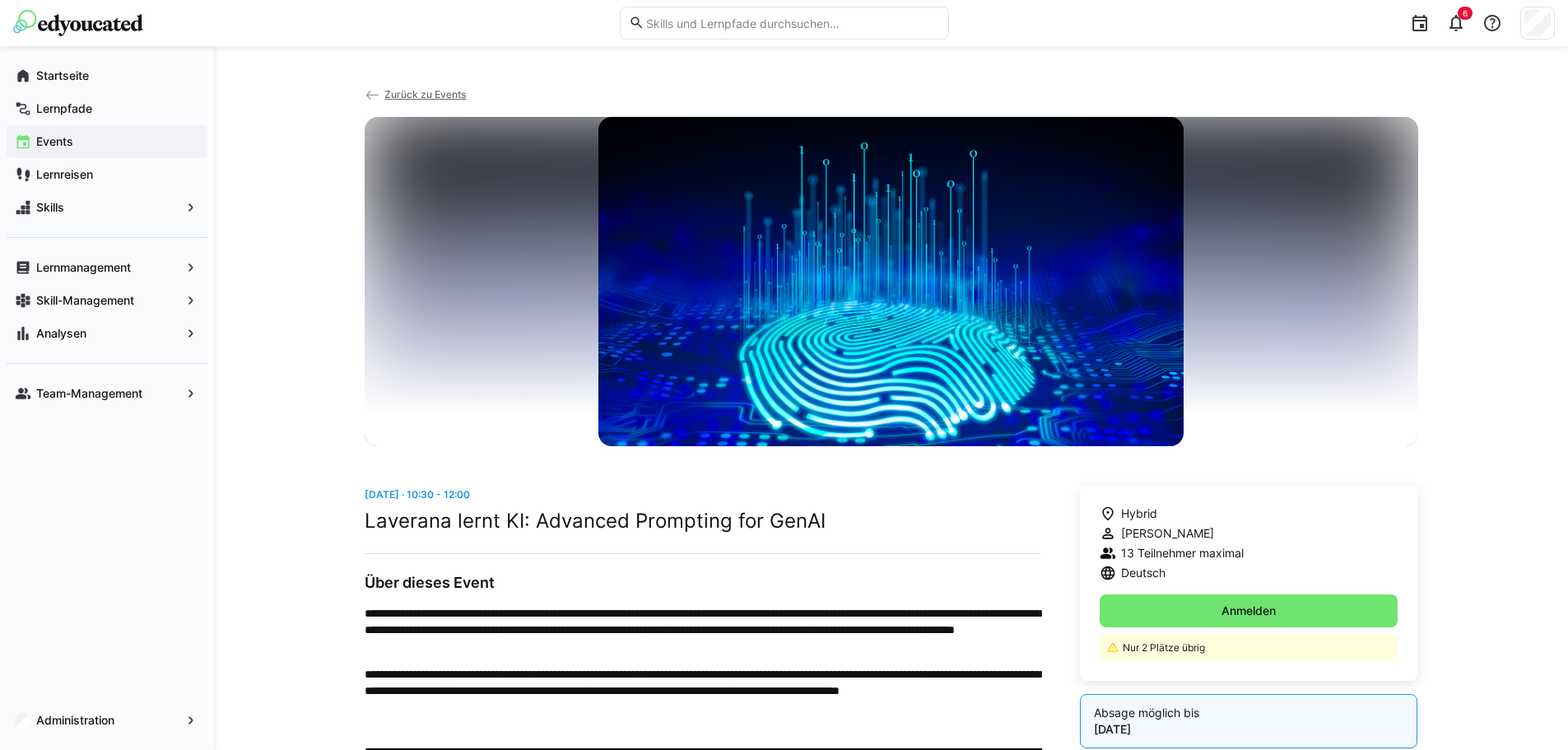
click at [133, 27] on img at bounding box center [78, 23] width 130 height 26
